Goal: Task Accomplishment & Management: Use online tool/utility

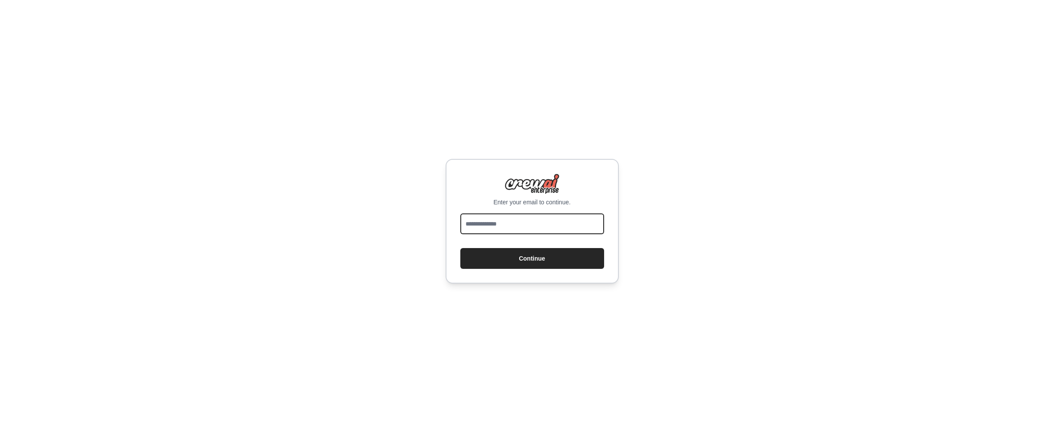
click at [562, 223] on input "email" at bounding box center [532, 223] width 144 height 21
type input "**********"
click at [532, 259] on button "Continue" at bounding box center [532, 258] width 144 height 21
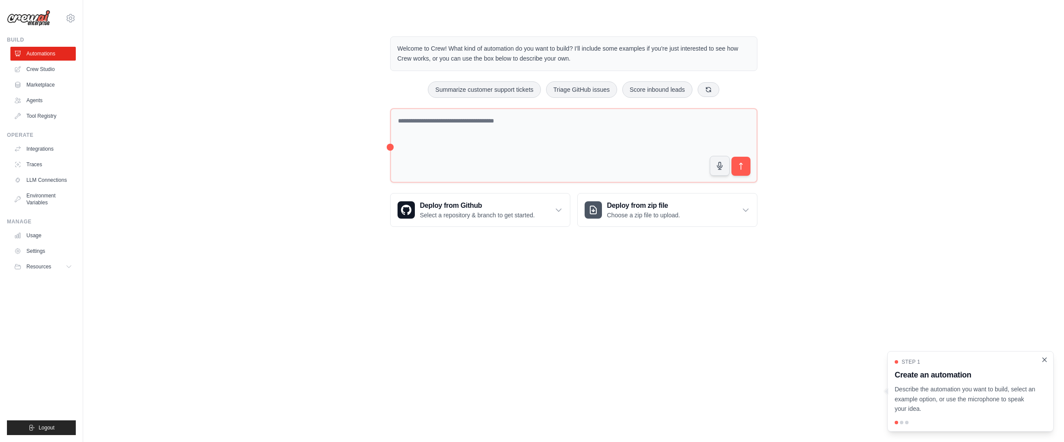
click at [1043, 359] on icon "Close walkthrough" at bounding box center [1044, 360] width 8 height 8
click at [36, 71] on link "Crew Studio" at bounding box center [43, 69] width 65 height 14
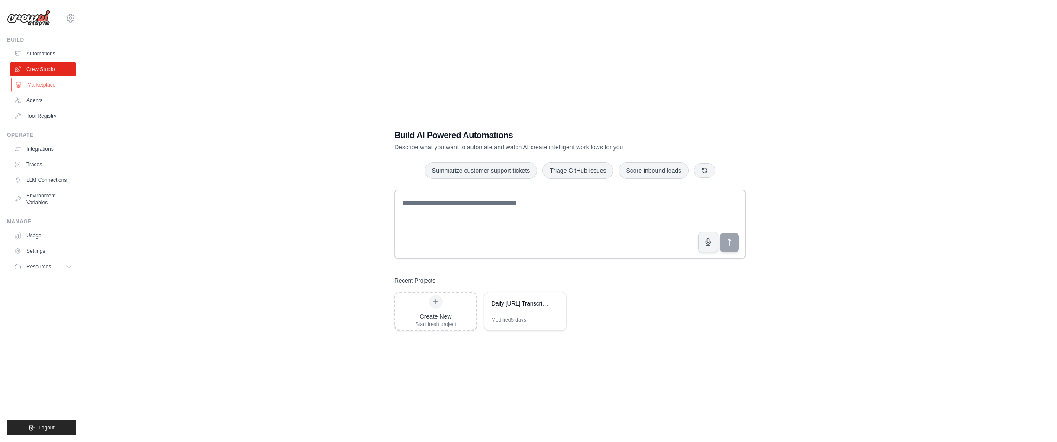
click at [39, 88] on link "Marketplace" at bounding box center [43, 85] width 65 height 14
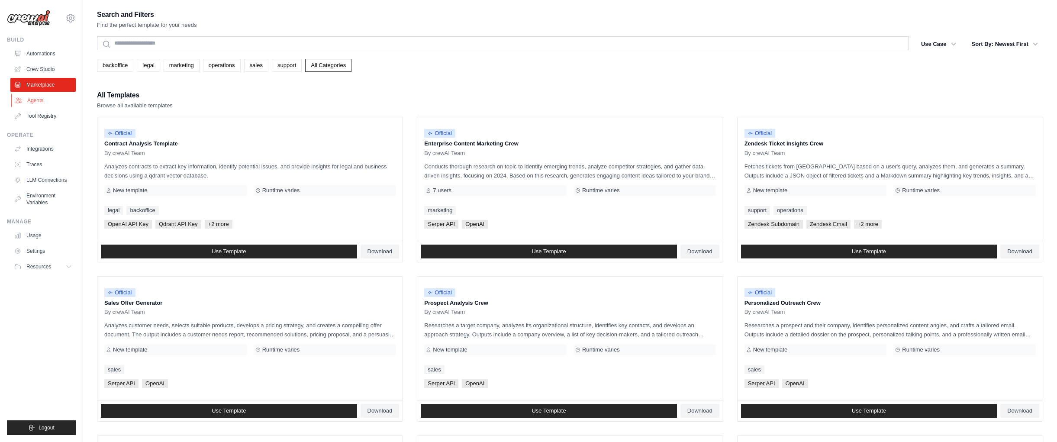
click at [37, 107] on link "Agents" at bounding box center [43, 101] width 65 height 14
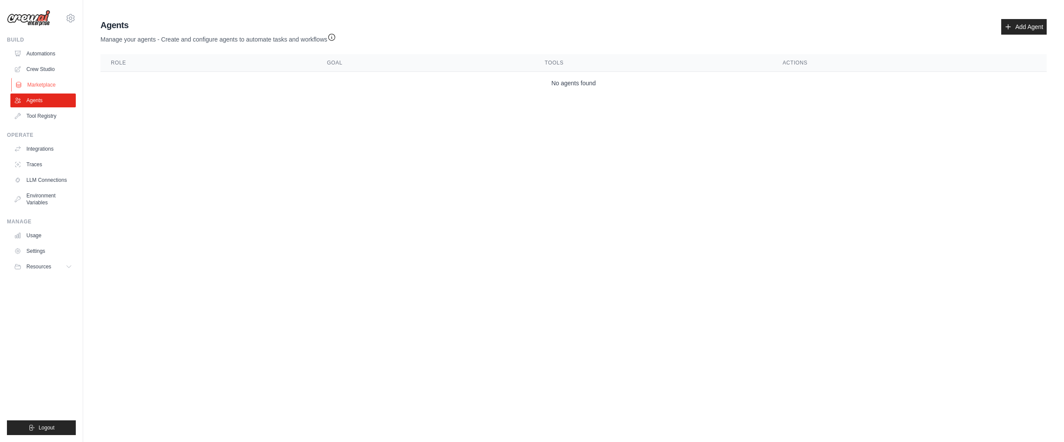
click at [39, 84] on link "Marketplace" at bounding box center [43, 85] width 65 height 14
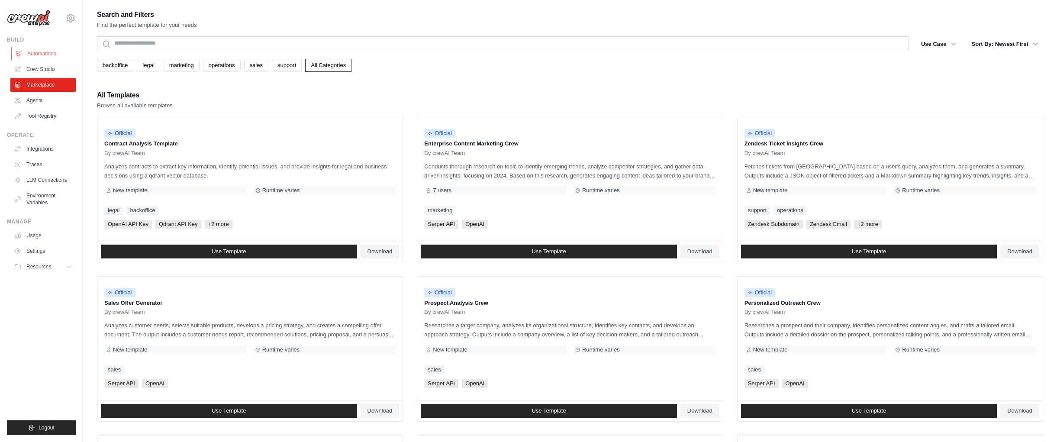
click at [42, 54] on link "Automations" at bounding box center [43, 54] width 65 height 14
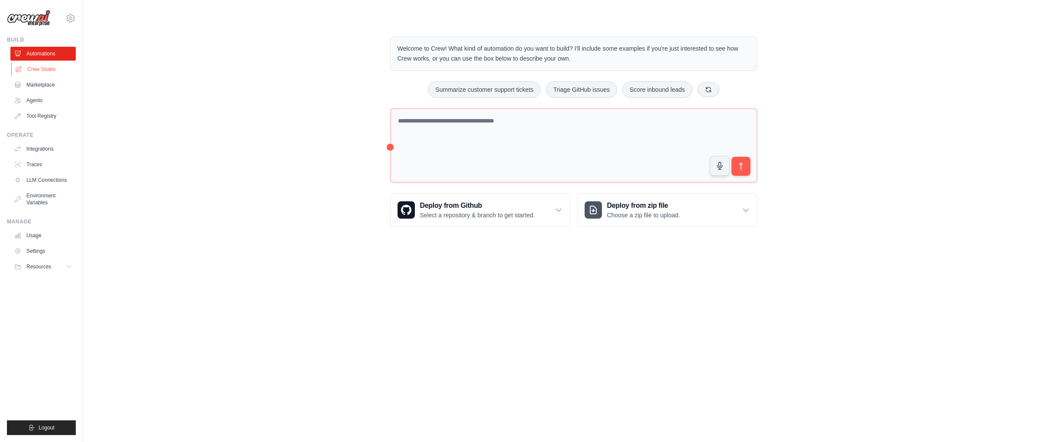
click at [40, 69] on link "Crew Studio" at bounding box center [43, 69] width 65 height 14
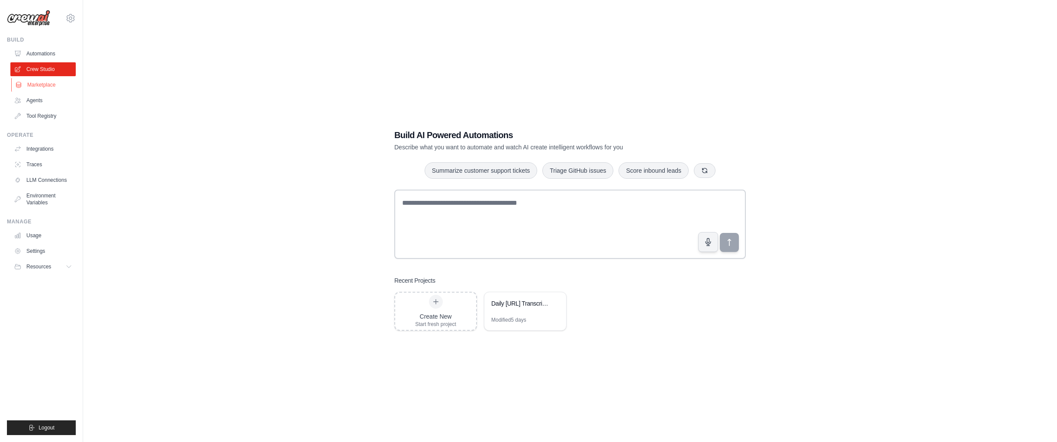
click at [41, 91] on link "Marketplace" at bounding box center [43, 85] width 65 height 14
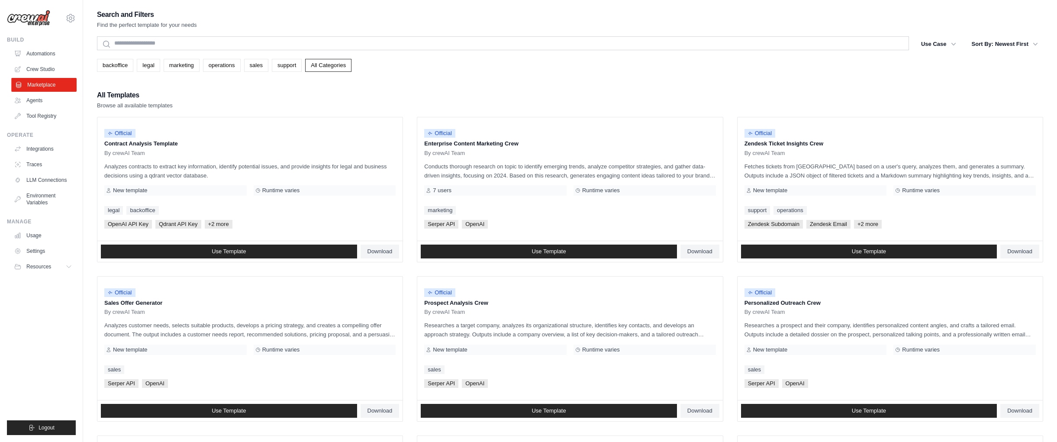
click at [41, 78] on link "Marketplace" at bounding box center [43, 85] width 65 height 14
click at [45, 69] on link "Crew Studio" at bounding box center [43, 69] width 65 height 14
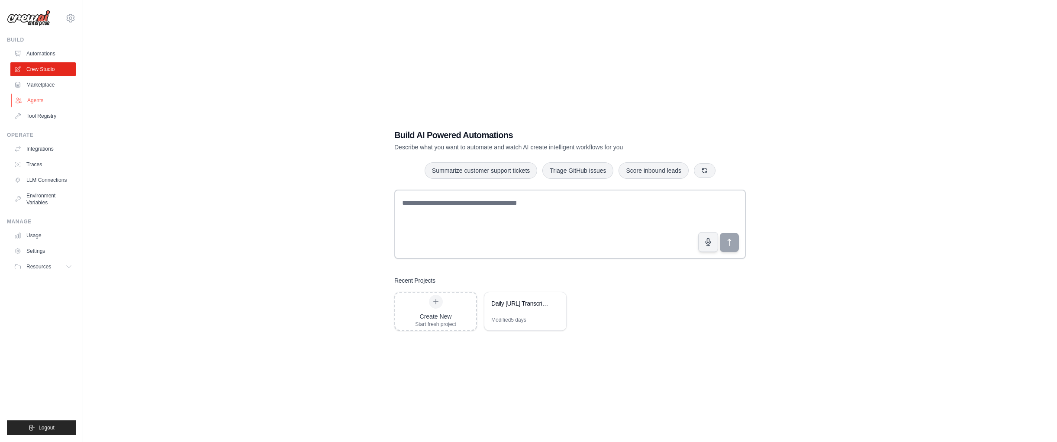
click at [33, 99] on link "Agents" at bounding box center [43, 101] width 65 height 14
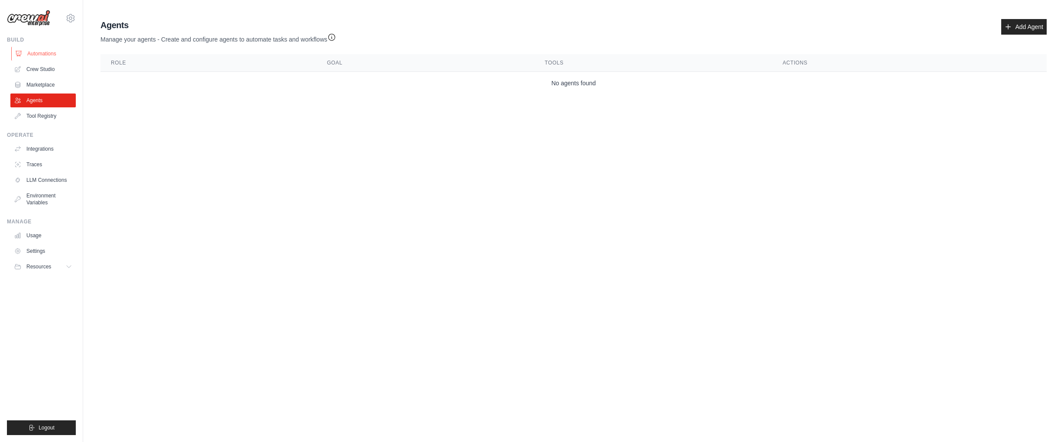
click at [47, 53] on link "Automations" at bounding box center [43, 54] width 65 height 14
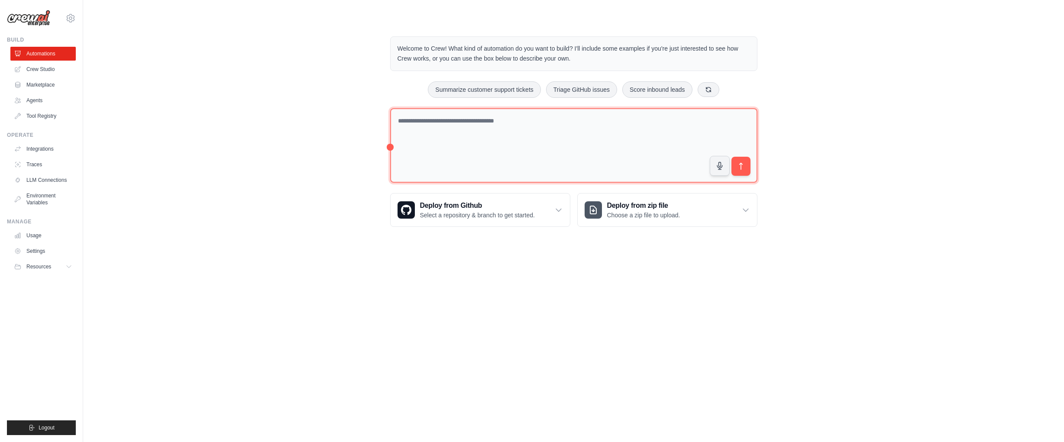
click at [504, 139] on textarea at bounding box center [573, 145] width 367 height 75
type textarea "**********"
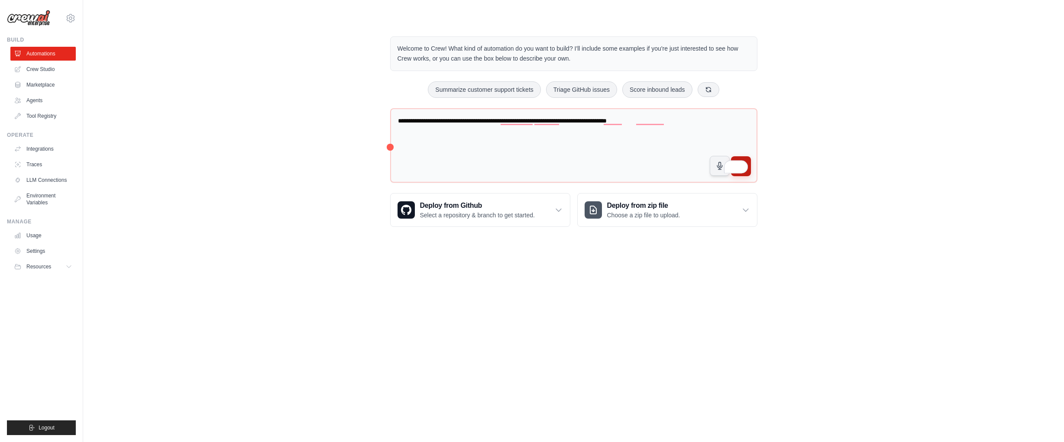
click at [748, 174] on button "submit" at bounding box center [740, 166] width 20 height 20
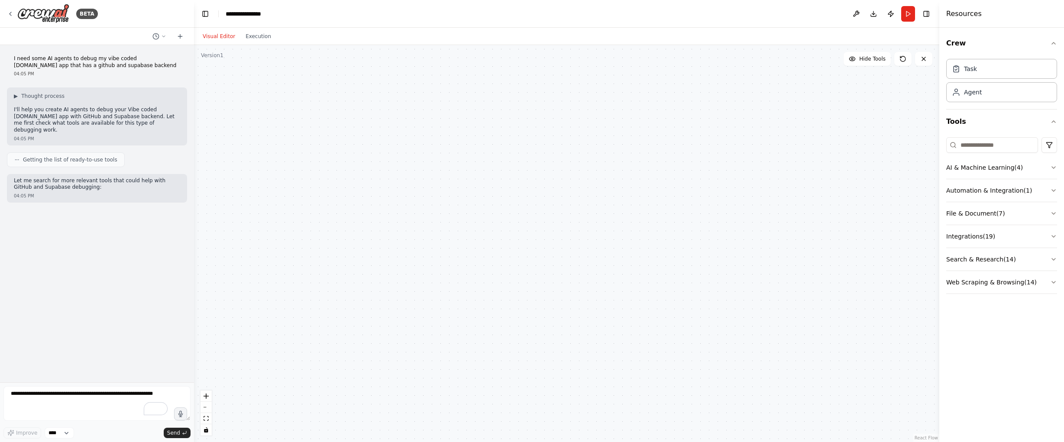
drag, startPoint x: 148, startPoint y: 414, endPoint x: 97, endPoint y: 405, distance: 51.8
click at [97, 406] on div at bounding box center [96, 405] width 187 height 38
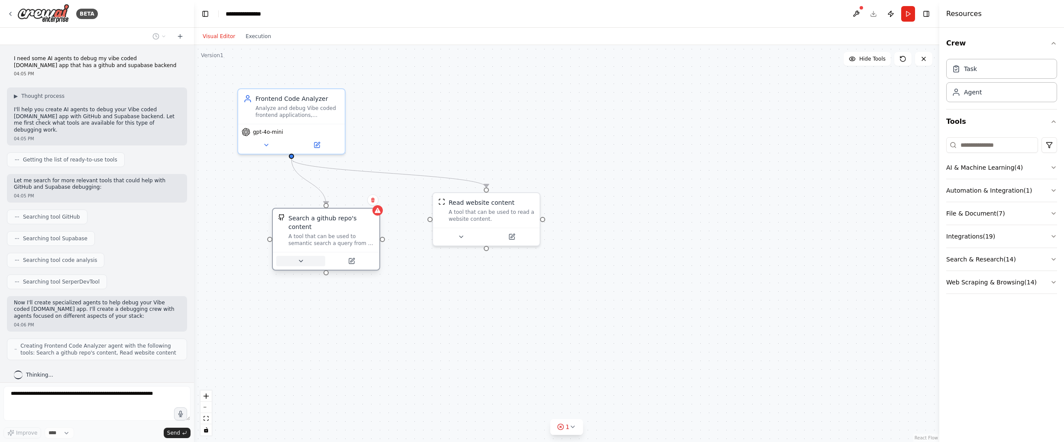
scroll to position [29, 0]
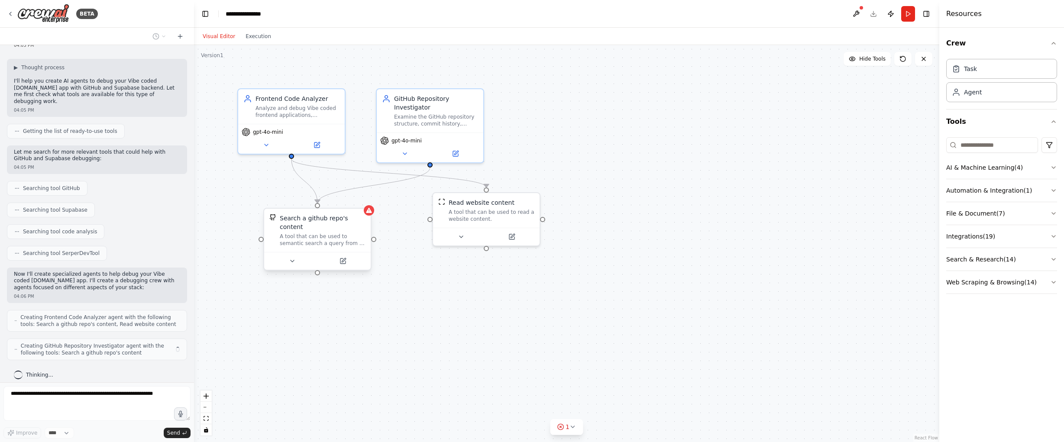
drag, startPoint x: 356, startPoint y: 220, endPoint x: 329, endPoint y: 239, distance: 33.0
click at [329, 239] on div "A tool that can be used to semantic search a query from a github repo's content…" at bounding box center [323, 240] width 86 height 14
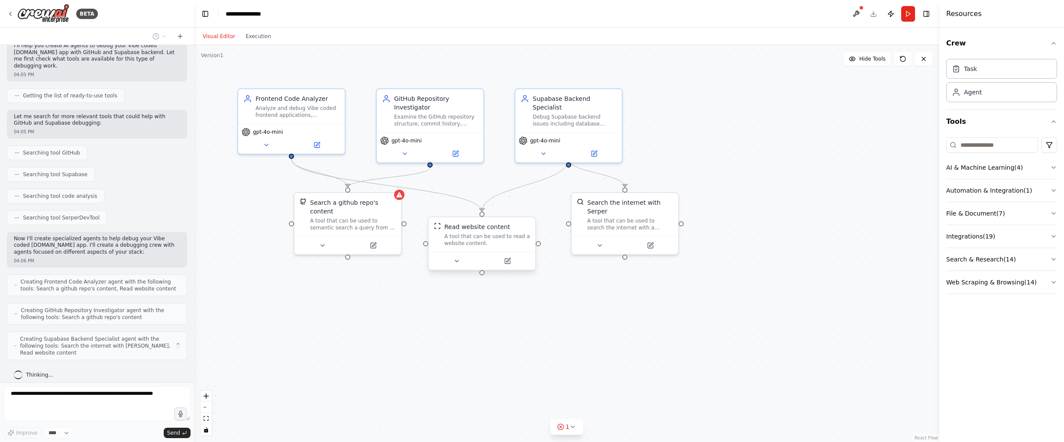
drag, startPoint x: 487, startPoint y: 209, endPoint x: 483, endPoint y: 235, distance: 26.3
click at [483, 235] on div "A tool that can be used to read a website content." at bounding box center [487, 240] width 86 height 14
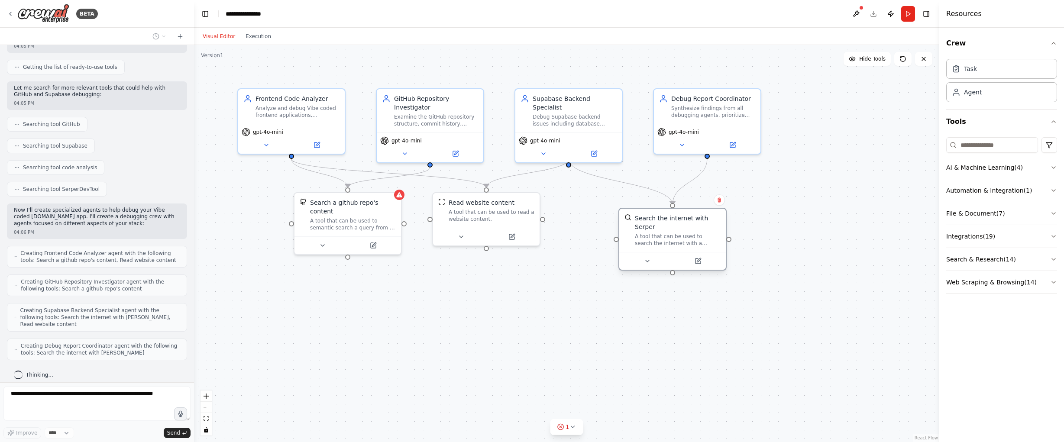
scroll to position [143, 0]
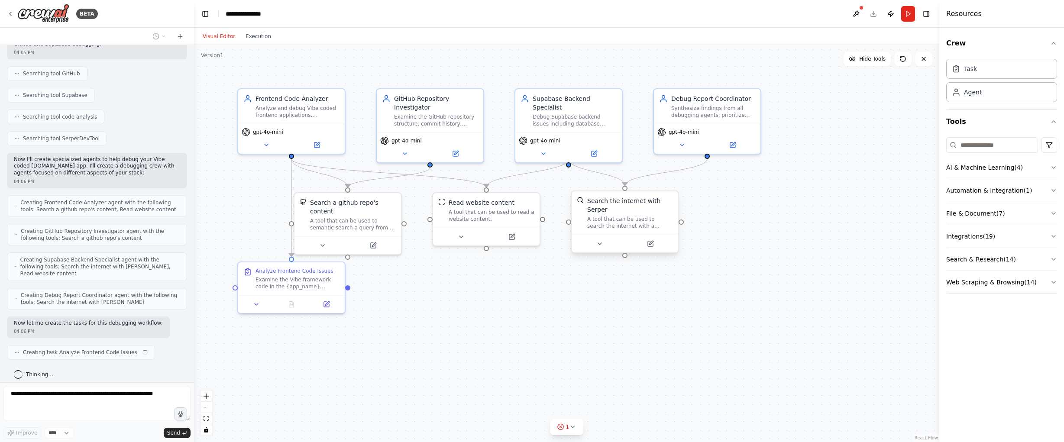
drag, startPoint x: 661, startPoint y: 208, endPoint x: 654, endPoint y: 220, distance: 13.6
click at [689, 226] on div ".deletable-edge-delete-btn { width: 20px; height: 20px; border: 0px solid #ffff…" at bounding box center [566, 243] width 745 height 397
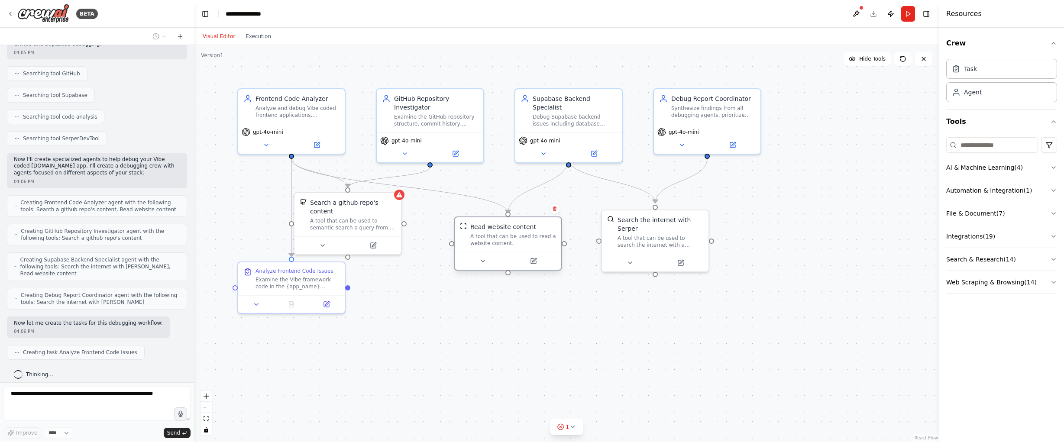
drag, startPoint x: 522, startPoint y: 207, endPoint x: 512, endPoint y: 233, distance: 28.6
click at [547, 229] on div "Read website content A tool that can be used to read a website content." at bounding box center [513, 235] width 86 height 24
drag, startPoint x: 382, startPoint y: 216, endPoint x: 417, endPoint y: 218, distance: 34.3
click at [417, 218] on div "A tool that can be used to semantic search a query from a github repo's content…" at bounding box center [383, 223] width 86 height 14
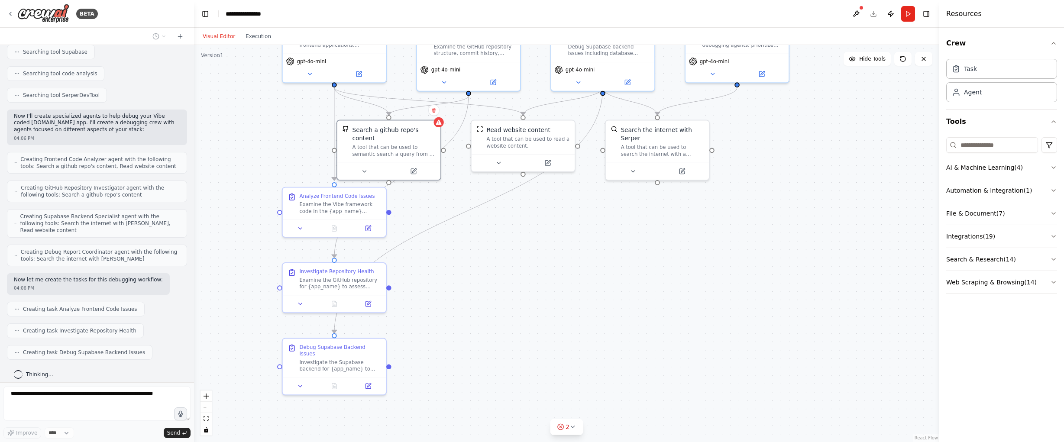
scroll to position [208, 0]
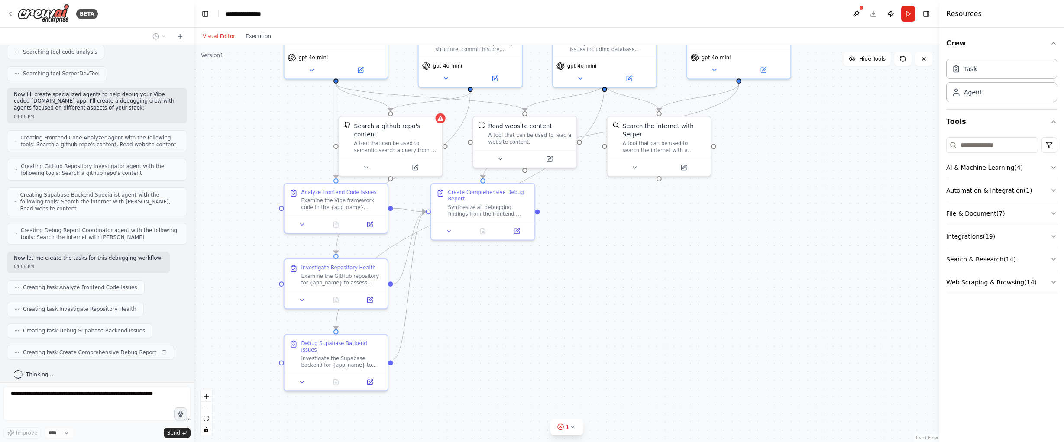
drag, startPoint x: 494, startPoint y: 325, endPoint x: 533, endPoint y: 247, distance: 87.5
click at [533, 247] on div ".deletable-edge-delete-btn { width: 20px; height: 20px; border: 0px solid #ffff…" at bounding box center [566, 243] width 745 height 397
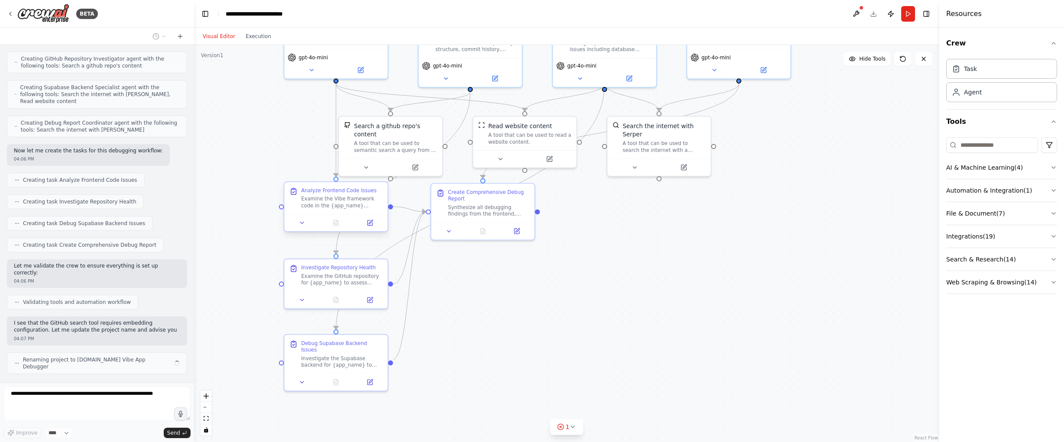
scroll to position [323, 0]
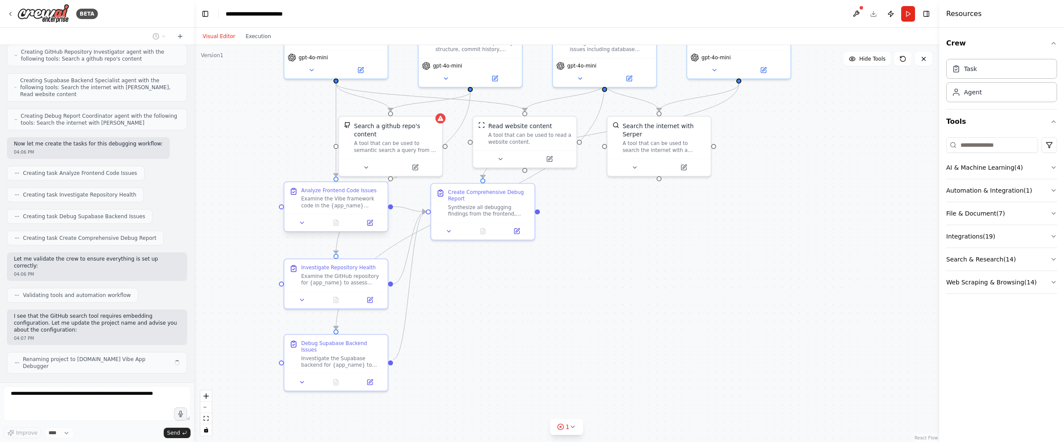
click at [369, 202] on div "Examine the Vibe framework code in the {app_name} repository to identify fronte…" at bounding box center [341, 202] width 81 height 13
drag, startPoint x: 354, startPoint y: 205, endPoint x: 352, endPoint y: 211, distance: 6.0
click at [352, 211] on div "Examine the Vibe framework code in the {app_name} repository to identify fronte…" at bounding box center [341, 210] width 81 height 13
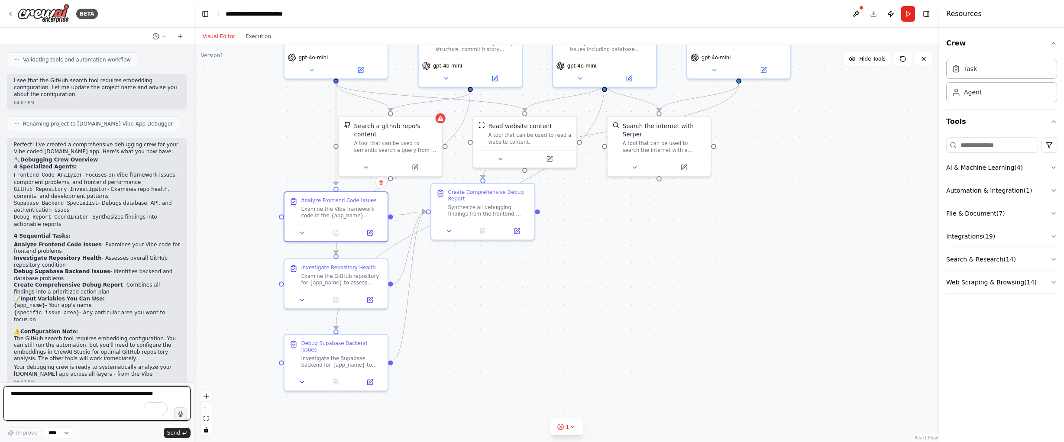
scroll to position [565, 0]
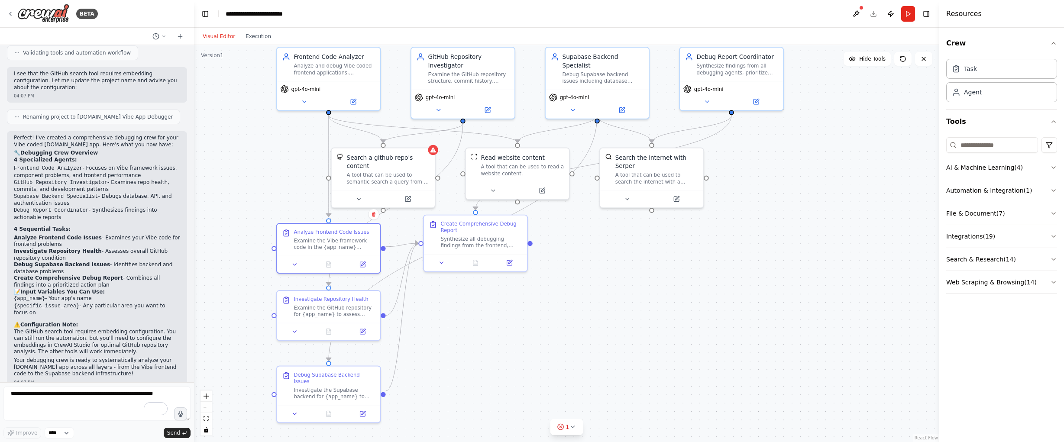
drag, startPoint x: 631, startPoint y: 266, endPoint x: 624, endPoint y: 297, distance: 32.0
click at [624, 297] on div ".deletable-edge-delete-btn { width: 20px; height: 20px; border: 0px solid #ffff…" at bounding box center [566, 243] width 745 height 397
click at [564, 310] on div ".deletable-edge-delete-btn { width: 20px; height: 20px; border: 0px solid #ffff…" at bounding box center [566, 243] width 745 height 397
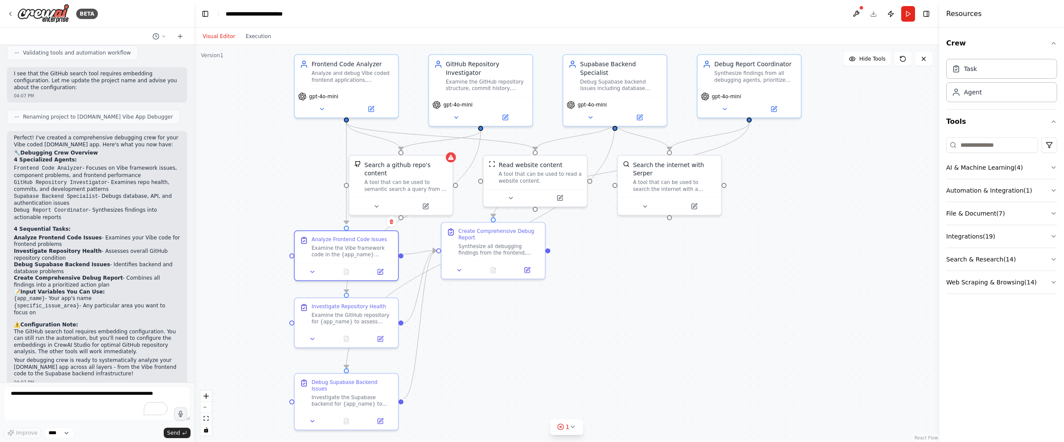
drag, startPoint x: 722, startPoint y: 281, endPoint x: 738, endPoint y: 287, distance: 17.4
click at [739, 289] on div ".deletable-edge-delete-btn { width: 20px; height: 20px; border: 0px solid #ffff…" at bounding box center [566, 243] width 745 height 397
drag, startPoint x: 490, startPoint y: 240, endPoint x: 581, endPoint y: 282, distance: 99.8
click at [581, 282] on div "Create Comprehensive Debug Report Synthesize all debugging findings from the fr…" at bounding box center [595, 291] width 81 height 29
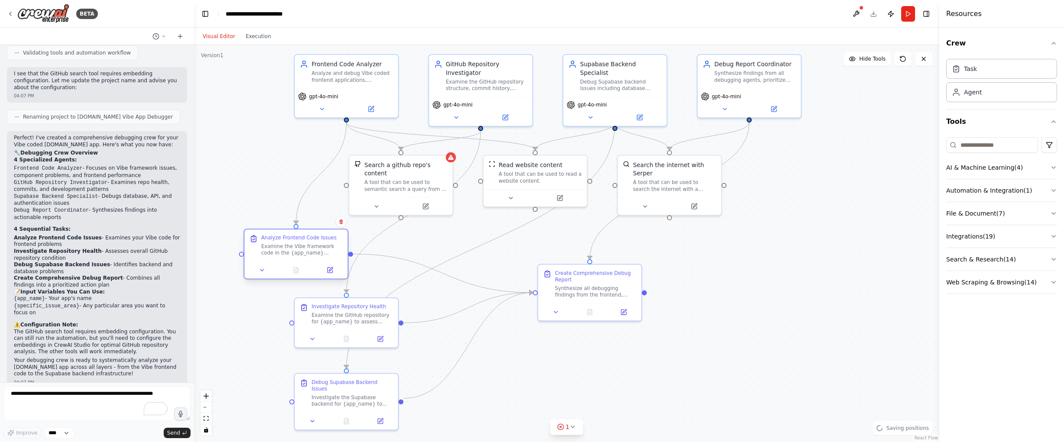
drag, startPoint x: 357, startPoint y: 242, endPoint x: 301, endPoint y: 238, distance: 56.0
click at [301, 238] on div "Analyze Frontend Code Issues Examine the Vibe framework code in the {app_name} …" at bounding box center [301, 246] width 81 height 22
drag, startPoint x: 317, startPoint y: 310, endPoint x: 288, endPoint y: 310, distance: 28.6
click at [288, 310] on div "Examine the GitHub repository for {app_name} to assess overall project health, …" at bounding box center [293, 316] width 81 height 13
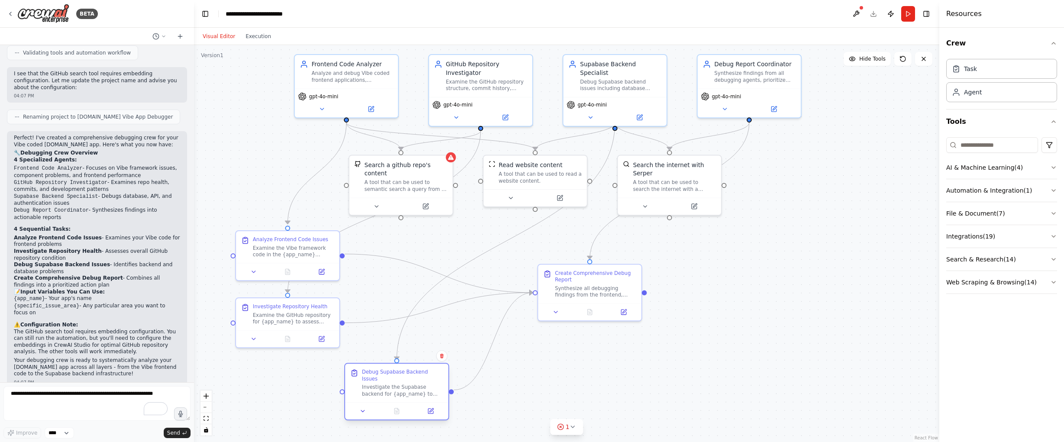
drag, startPoint x: 366, startPoint y: 391, endPoint x: 415, endPoint y: 385, distance: 49.2
click at [415, 385] on div "Investigate the Supabase backend for {app_name} to identify database-related is…" at bounding box center [402, 390] width 81 height 13
click at [739, 289] on div ".deletable-edge-delete-btn { width: 20px; height: 20px; border: 0px solid #ffff…" at bounding box center [566, 243] width 745 height 397
click at [756, 285] on div ".deletable-edge-delete-btn { width: 20px; height: 20px; border: 0px solid #ffff…" at bounding box center [566, 243] width 745 height 397
